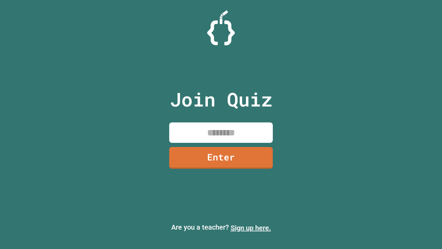
click at [251, 228] on link "Sign up here." at bounding box center [251, 228] width 40 height 8
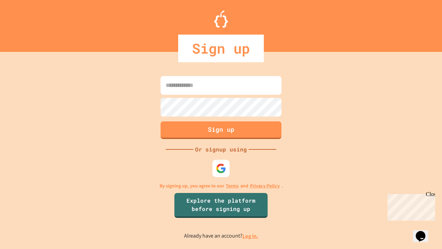
click at [251, 236] on link "Log in." at bounding box center [251, 235] width 16 height 7
